Goal: Task Accomplishment & Management: Use online tool/utility

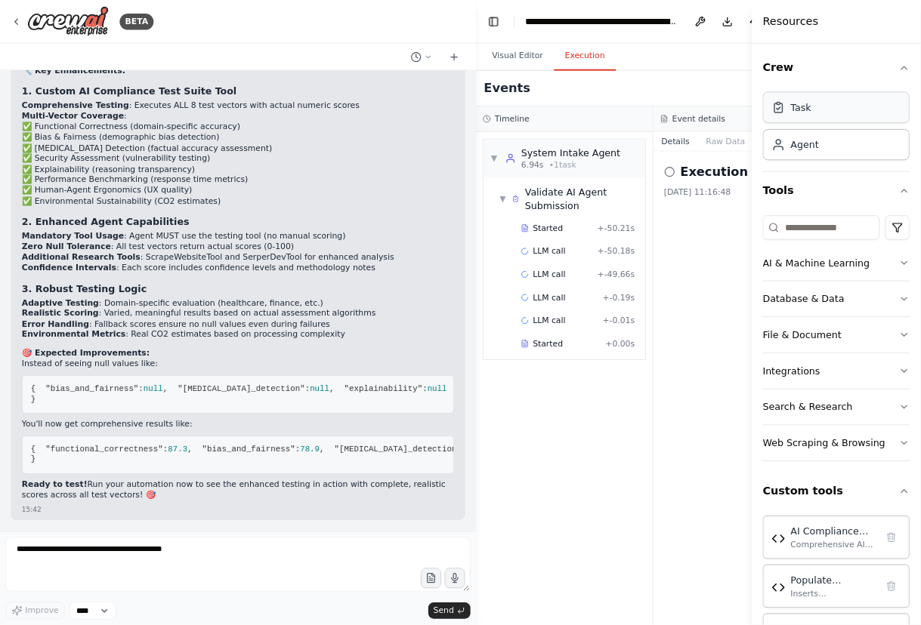
scroll to position [183881, 0]
click at [623, 477] on div "▼ System Intake Agent 6.94s • 1 task ▼ Validate AI Agent Submission Started + -…" at bounding box center [627, 420] width 196 height 548
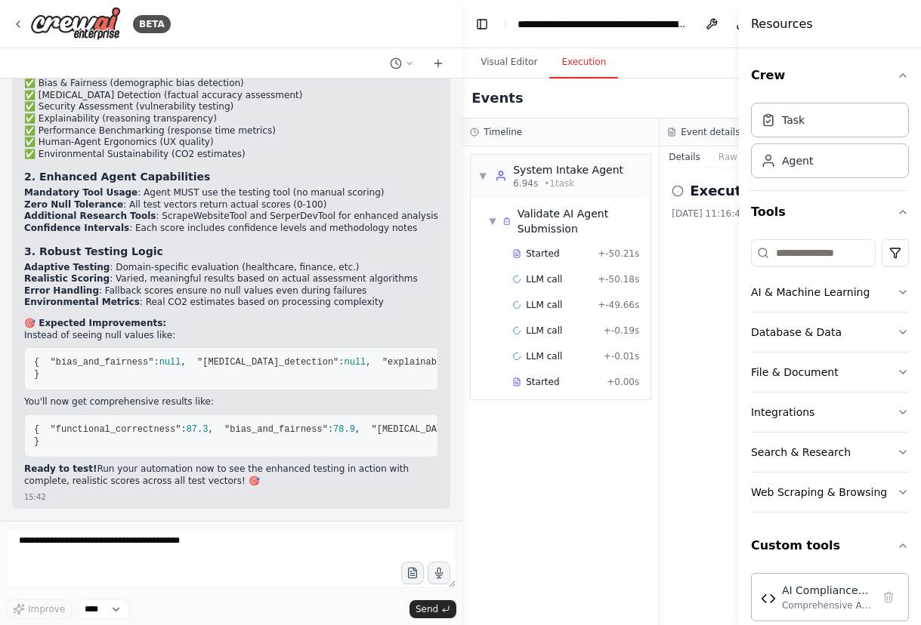
scroll to position [187746, 0]
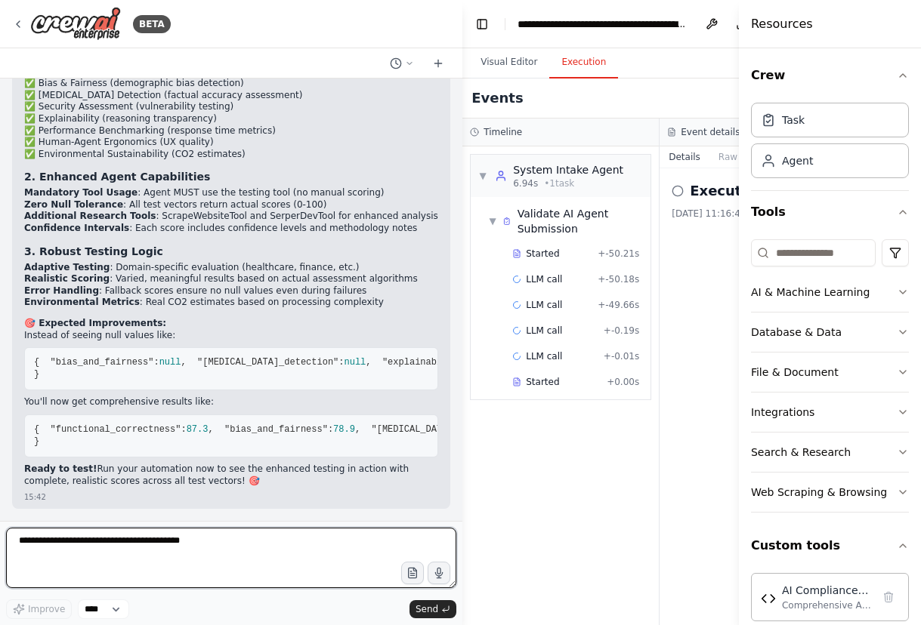
click at [119, 546] on textarea at bounding box center [231, 558] width 450 height 60
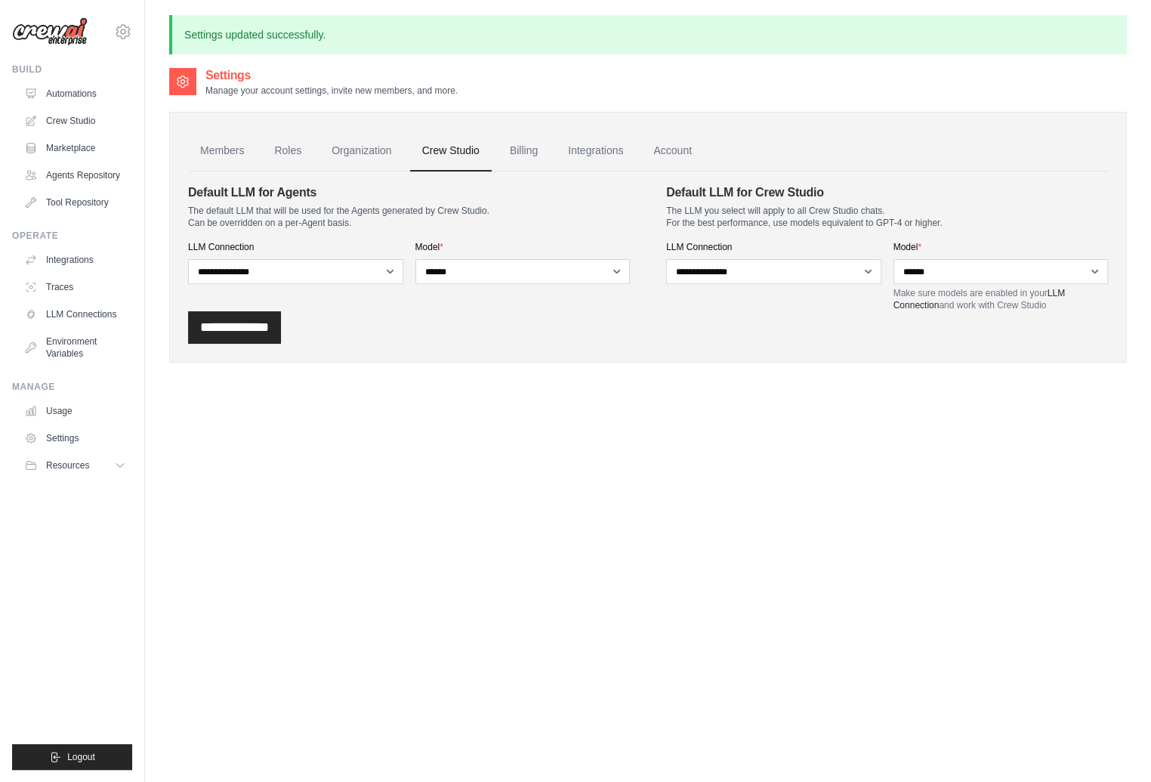
click at [352, 565] on div "Settings Manage your account settings, invite new members, and more. Members Ro…" at bounding box center [648, 457] width 958 height 782
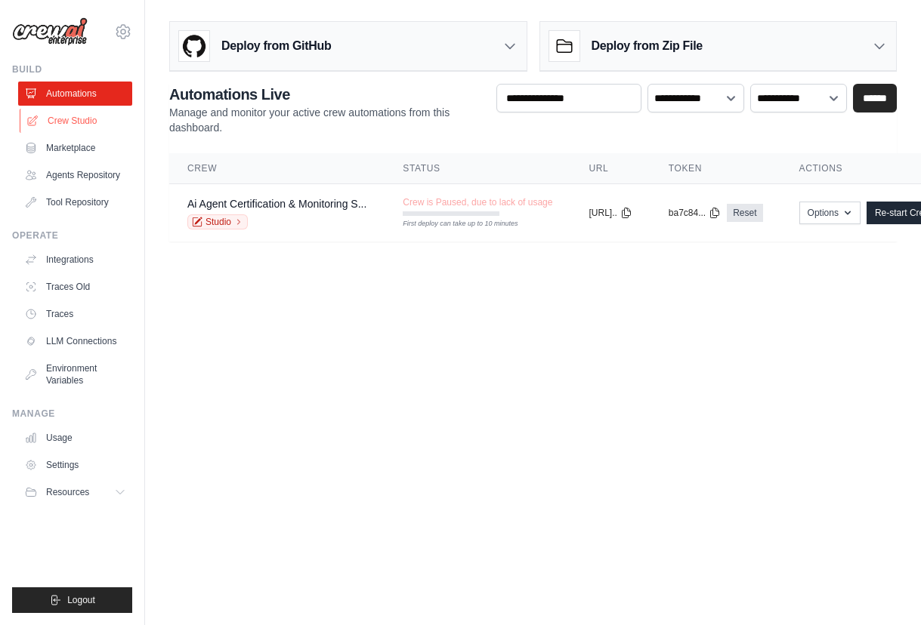
click at [82, 119] on link "Crew Studio" at bounding box center [77, 121] width 114 height 24
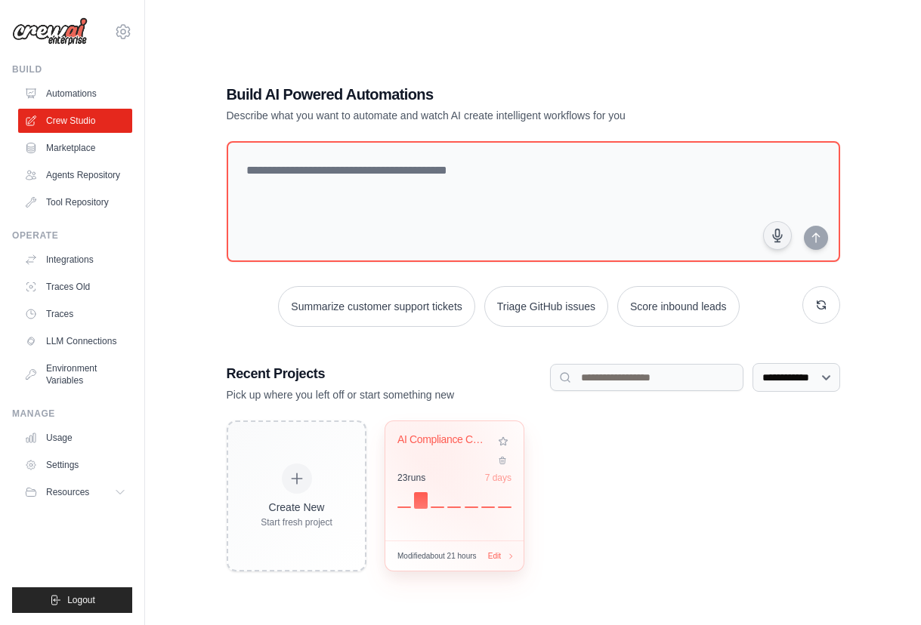
click at [446, 446] on div "AI Compliance Certification System ..." at bounding box center [445, 443] width 97 height 20
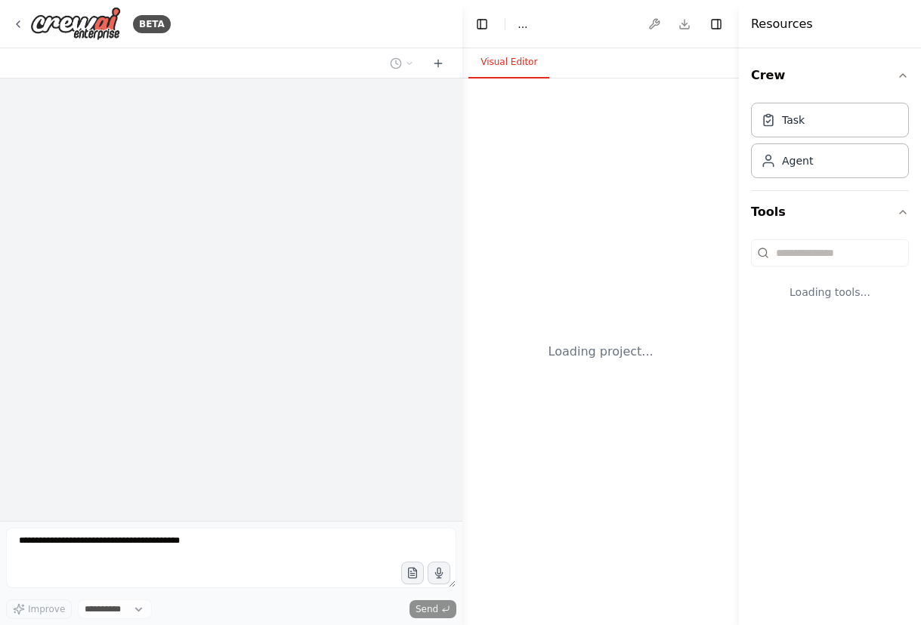
select select "****"
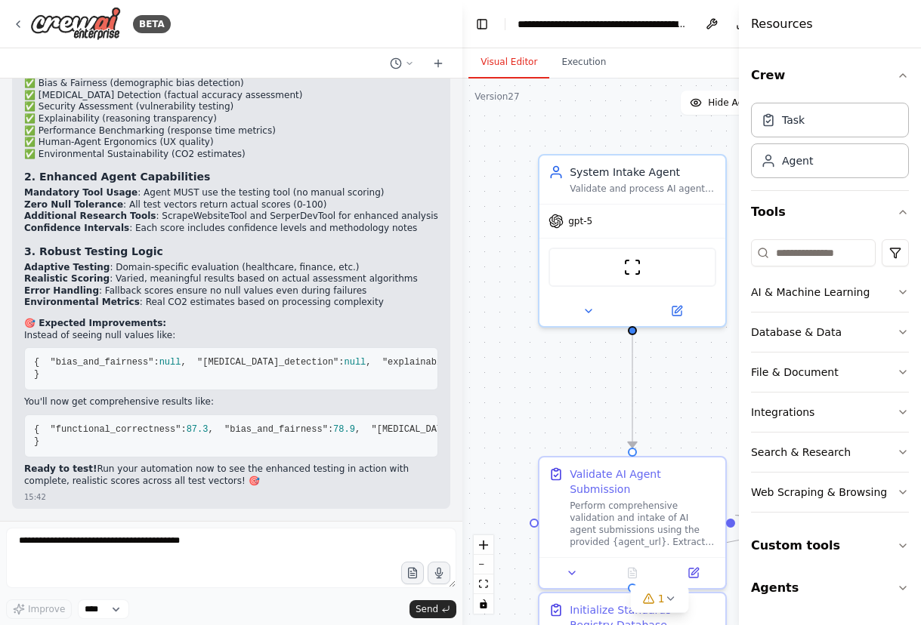
scroll to position [187746, 0]
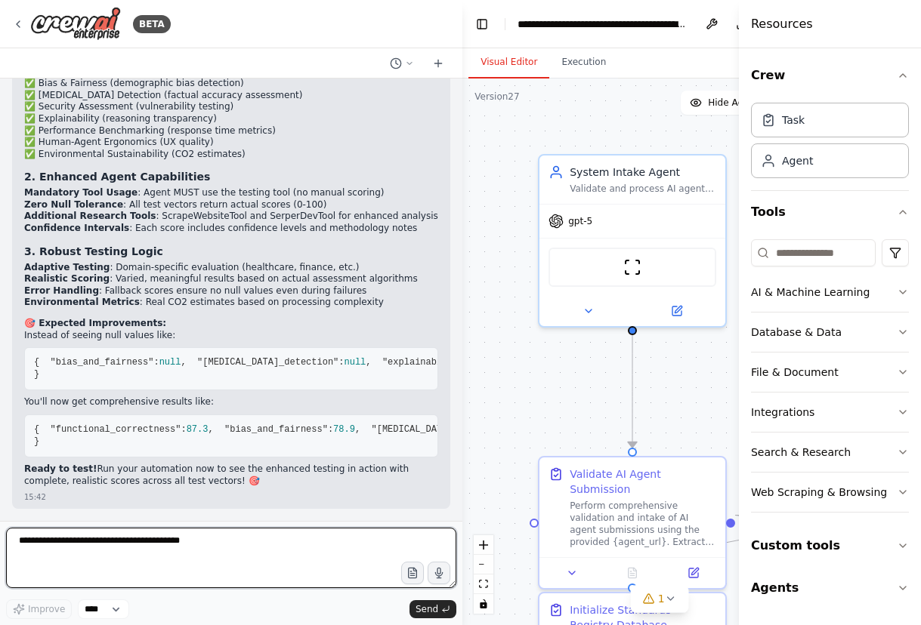
click at [65, 547] on textarea at bounding box center [231, 558] width 450 height 60
type textarea "**********"
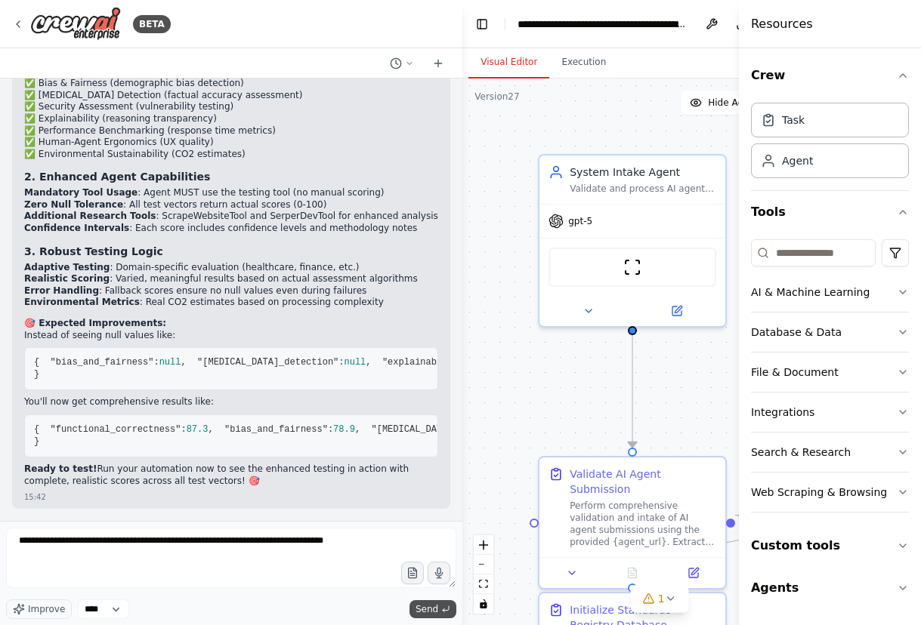
click at [429, 613] on span "Send" at bounding box center [426, 609] width 23 height 12
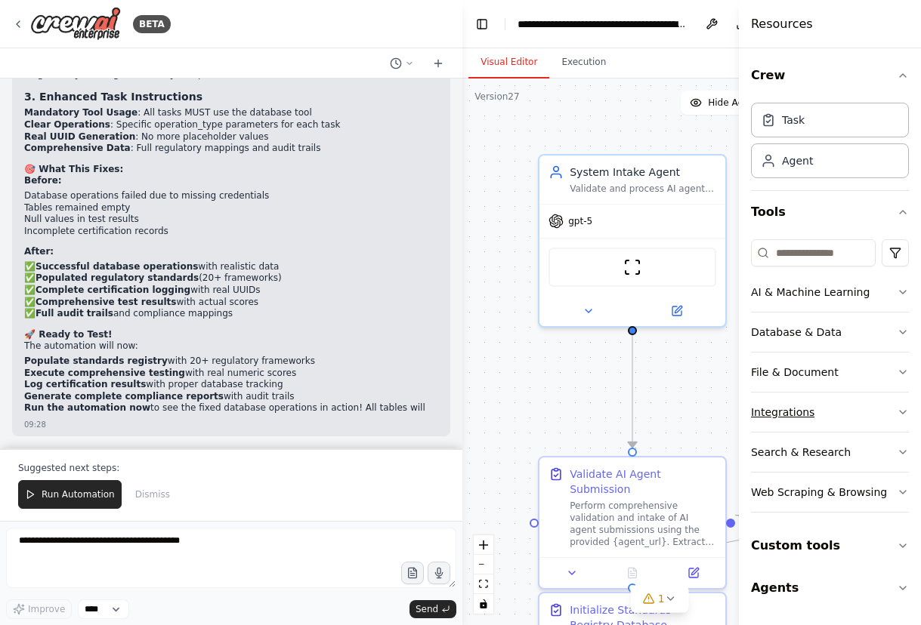
scroll to position [190471, 0]
